Goal: Transaction & Acquisition: Subscribe to service/newsletter

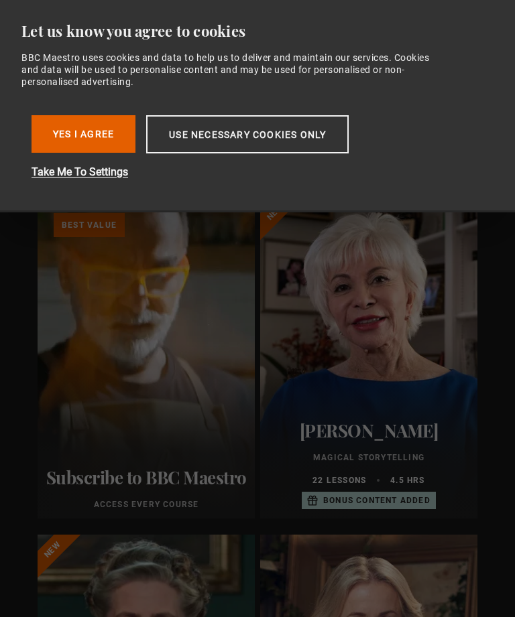
click at [100, 129] on button "Yes I Agree" at bounding box center [83, 134] width 104 height 38
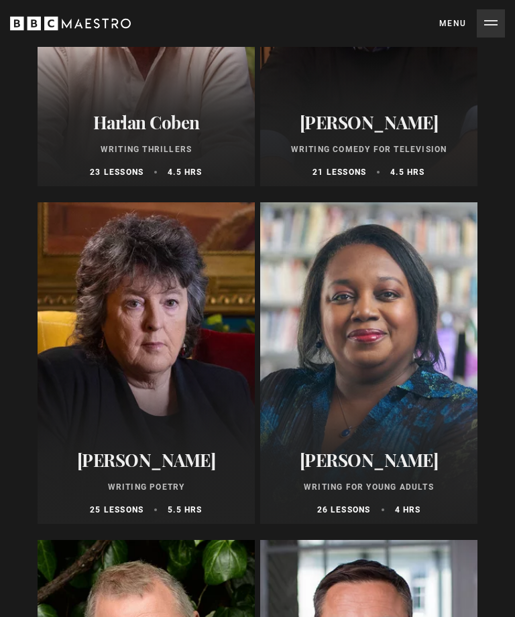
scroll to position [1682, 0]
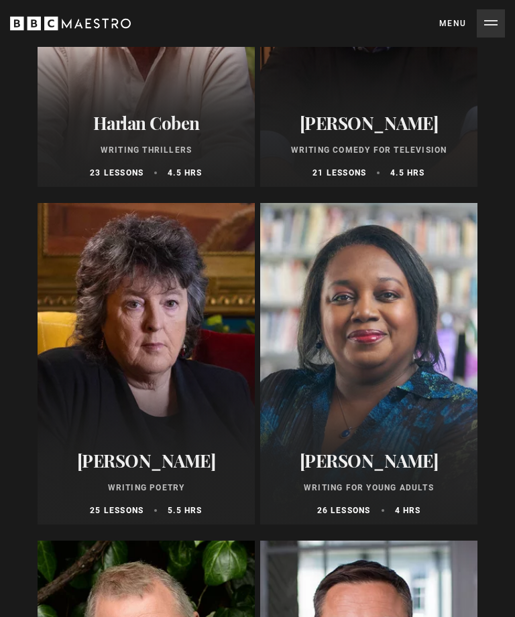
click at [486, 14] on button "Menu Close" at bounding box center [472, 23] width 66 height 28
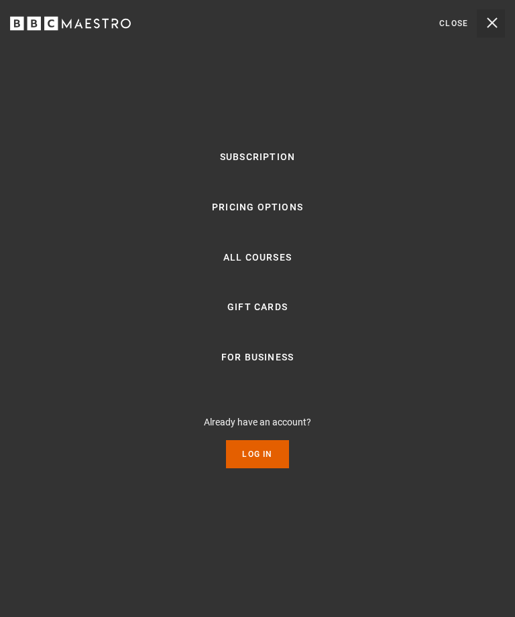
click at [235, 266] on link "All Courses" at bounding box center [257, 258] width 68 height 16
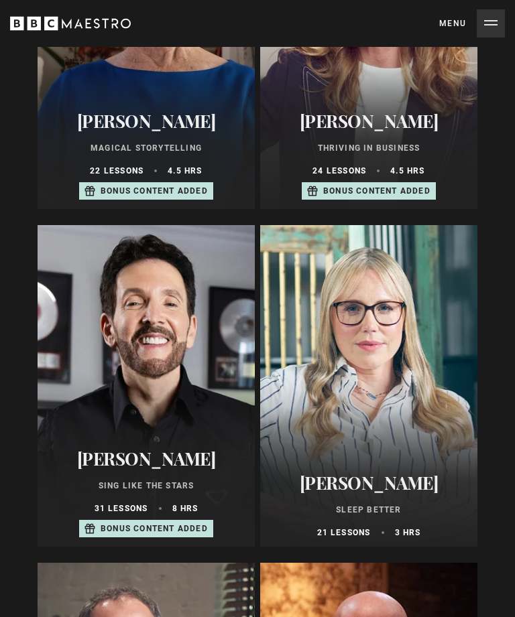
scroll to position [1323, 0]
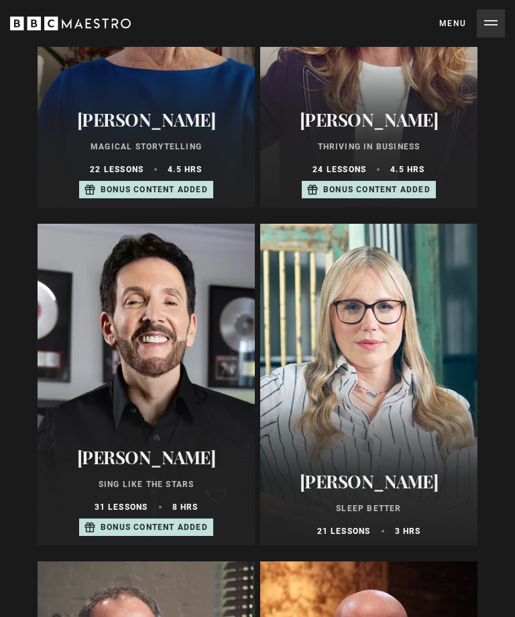
click at [334, 497] on div "Stephanie Romiszewski Sleep Better 21 lessons 3 hrs" at bounding box center [368, 505] width 217 height 82
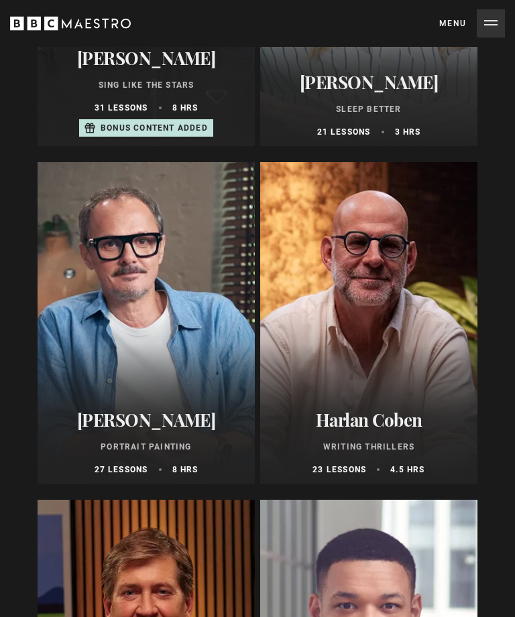
scroll to position [1724, 0]
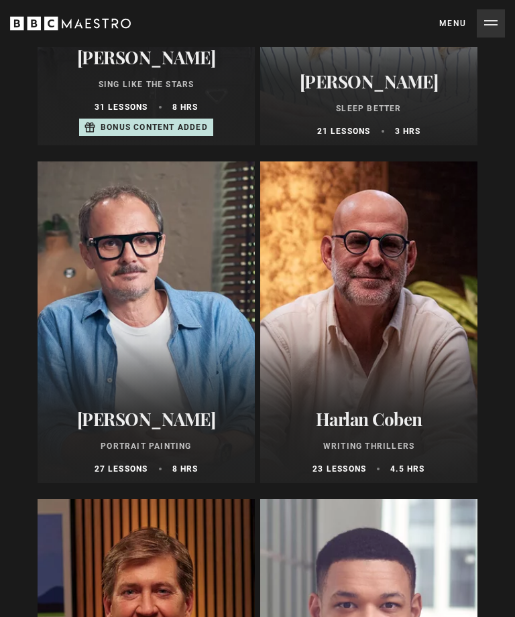
click at [94, 346] on div at bounding box center [146, 323] width 217 height 322
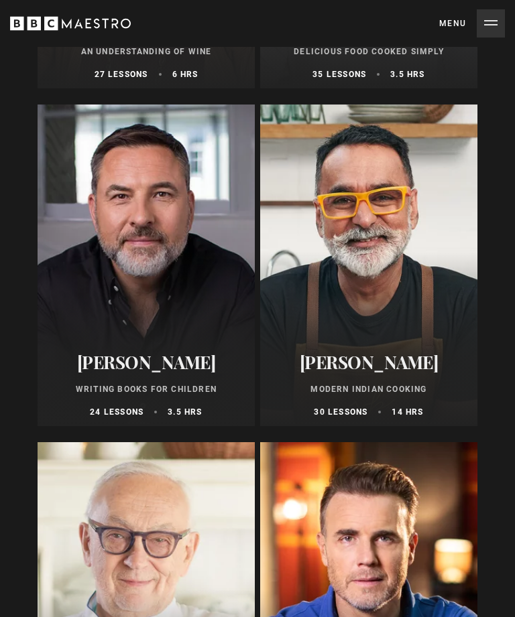
scroll to position [7181, 0]
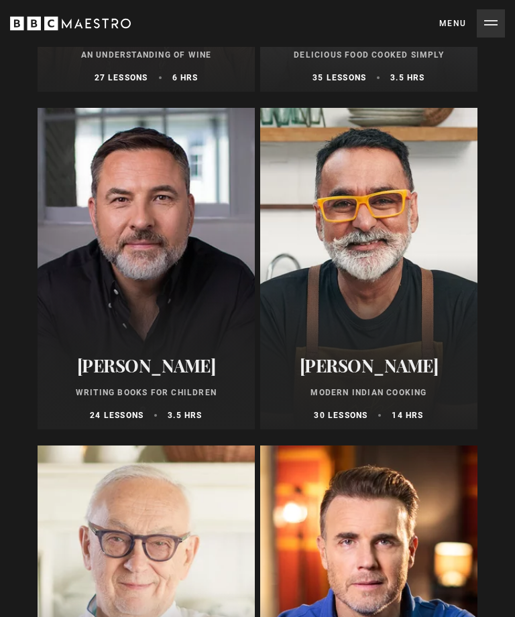
click at [365, 368] on h2 "Vineet Bhatia" at bounding box center [368, 366] width 201 height 21
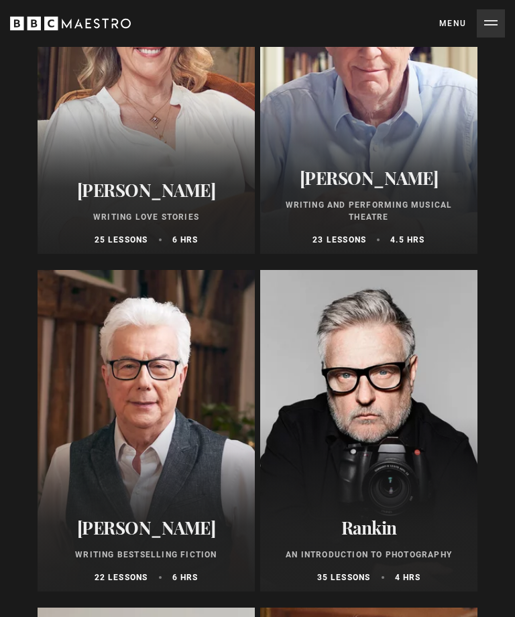
scroll to position [3983, 0]
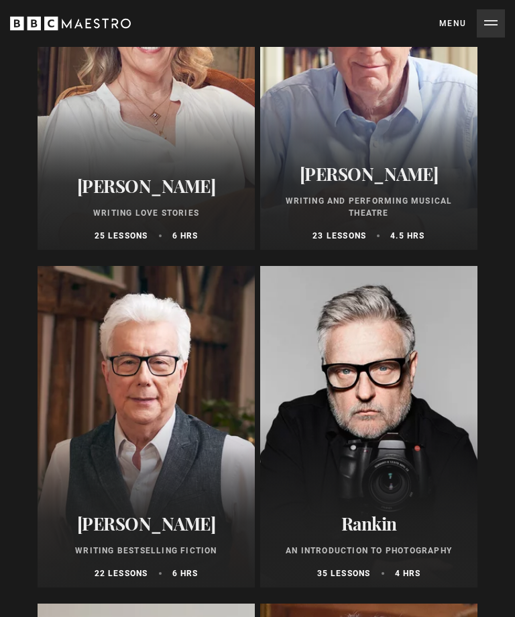
click at [388, 525] on h2 "Rankin" at bounding box center [368, 524] width 201 height 21
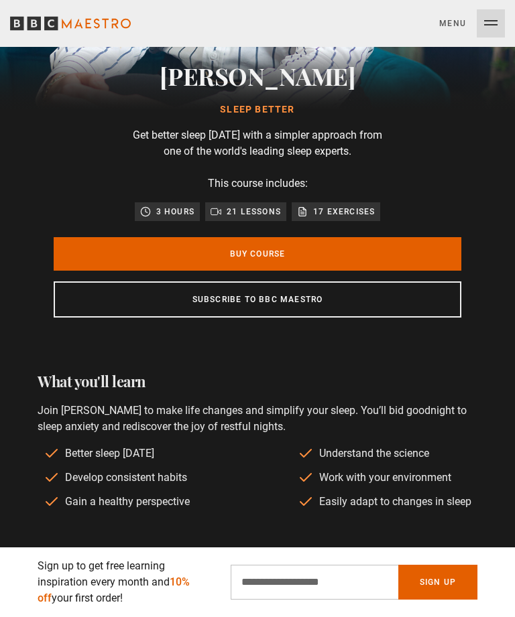
scroll to position [0, 205]
click at [204, 300] on link "Subscribe to BBC Maestro" at bounding box center [257, 299] width 407 height 36
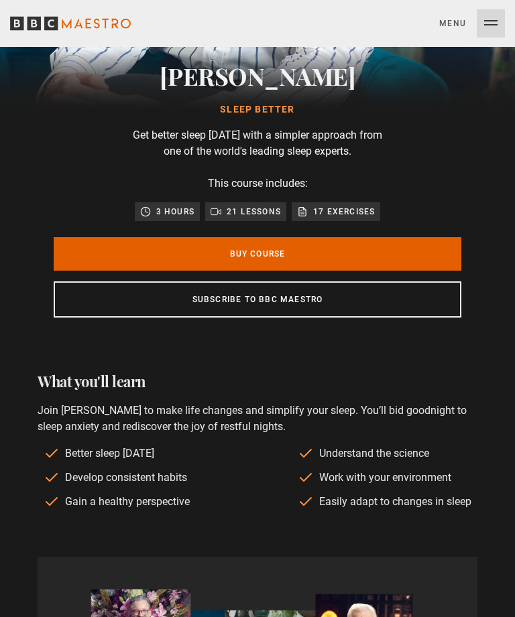
scroll to position [0, 0]
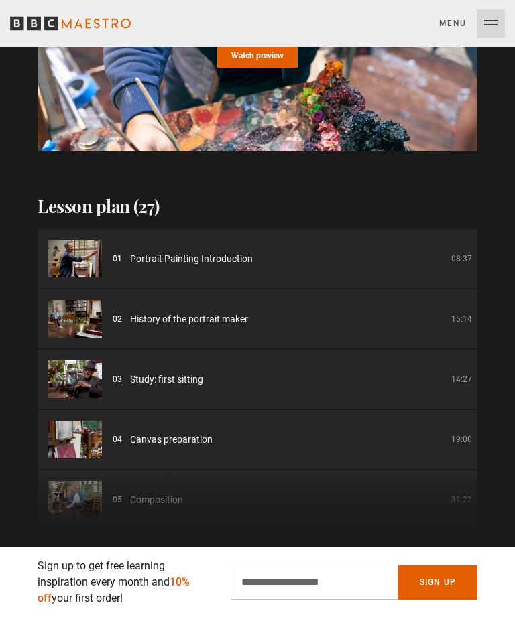
scroll to position [1764, 0]
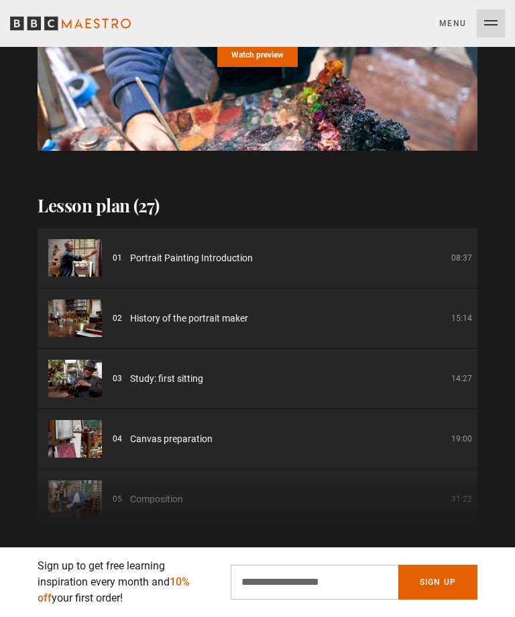
click at [75, 260] on img at bounding box center [75, 258] width 54 height 38
click at [56, 270] on img at bounding box center [75, 258] width 54 height 38
click at [66, 272] on img at bounding box center [75, 258] width 54 height 38
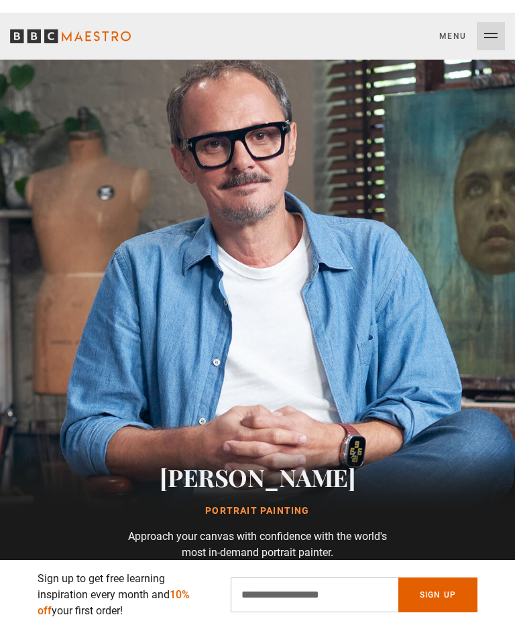
scroll to position [0, 0]
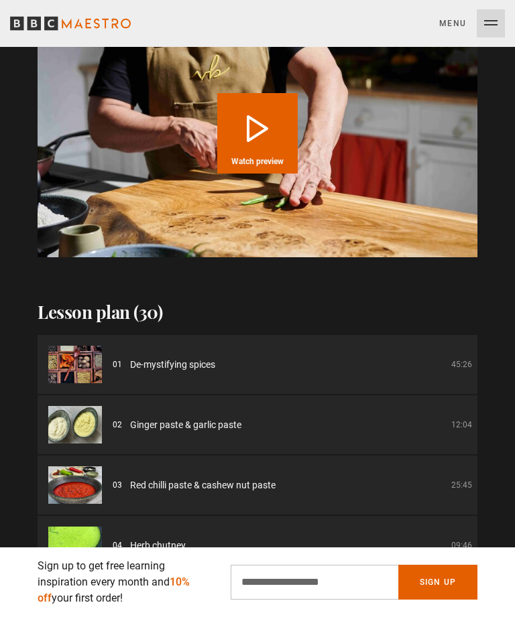
scroll to position [0, 820]
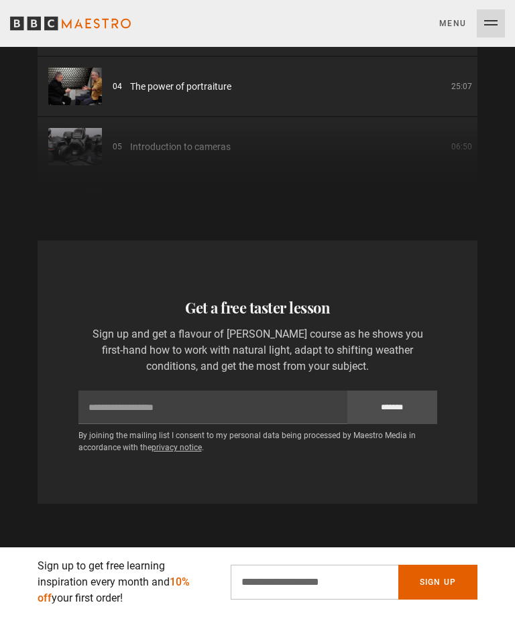
scroll to position [0, 738]
